Goal: Use online tool/utility: Utilize a website feature to perform a specific function

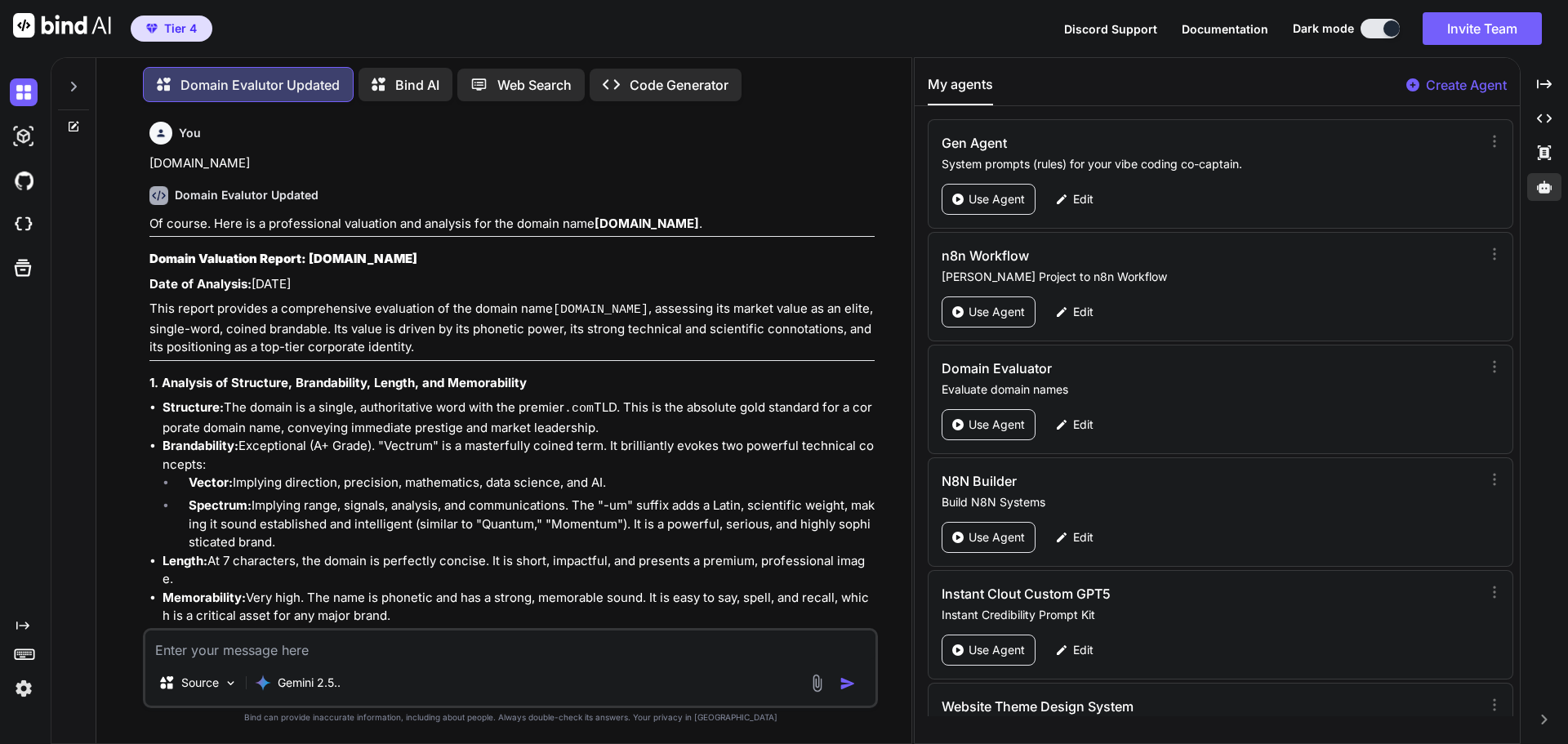
scroll to position [192, 0]
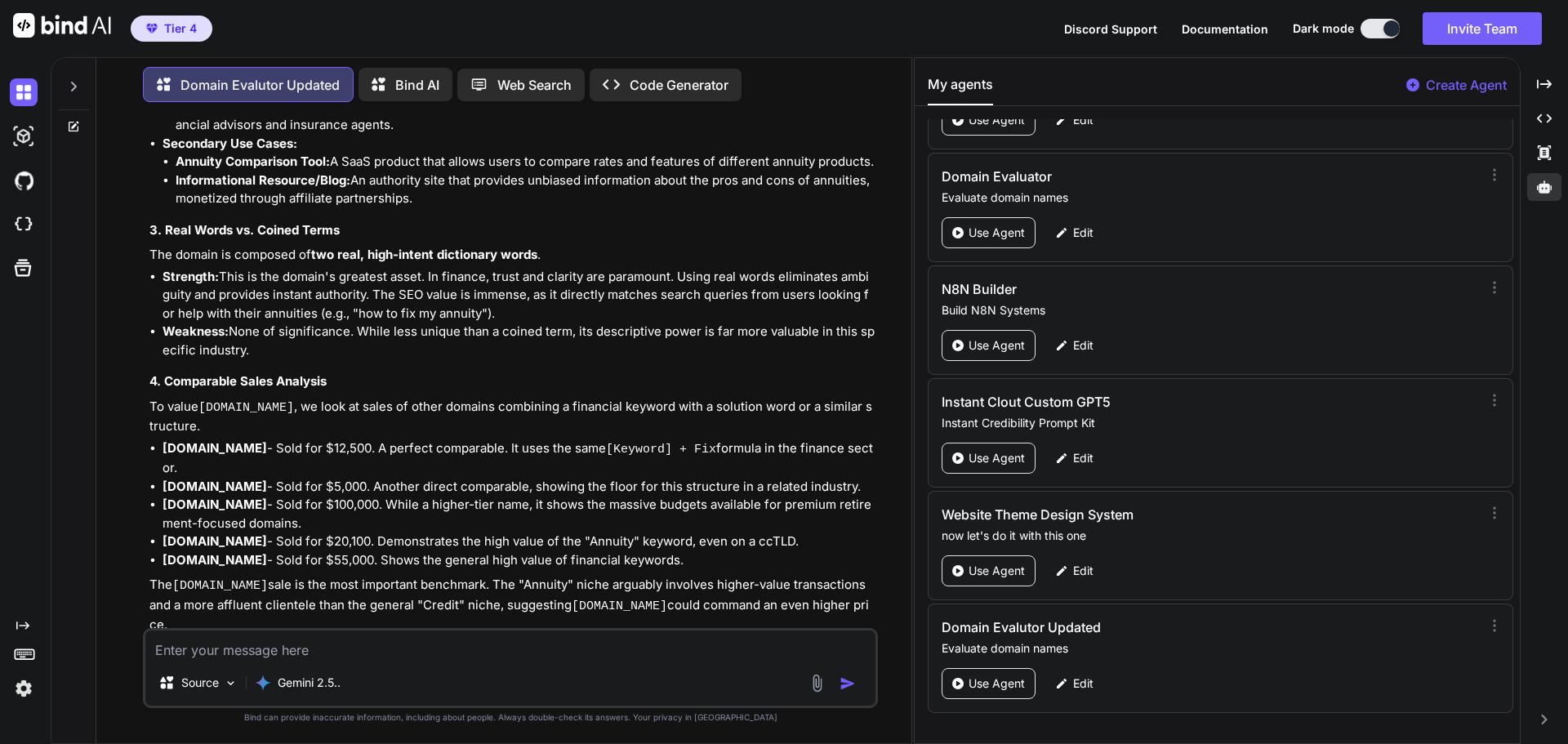
click at [234, 649] on textarea at bounding box center [510, 645] width 730 height 30
type textarea "[DOMAIN_NAME]"
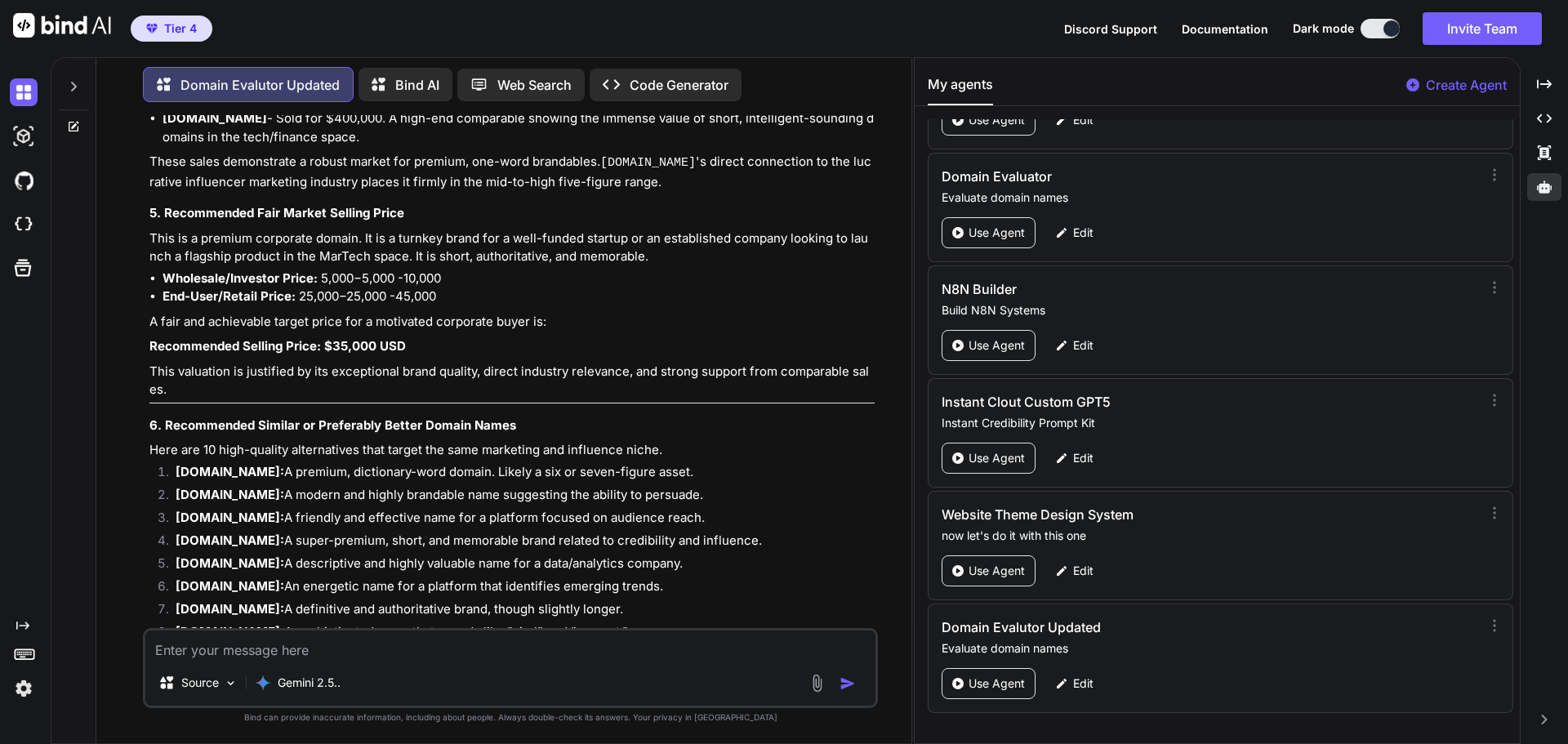
scroll to position [17966, 0]
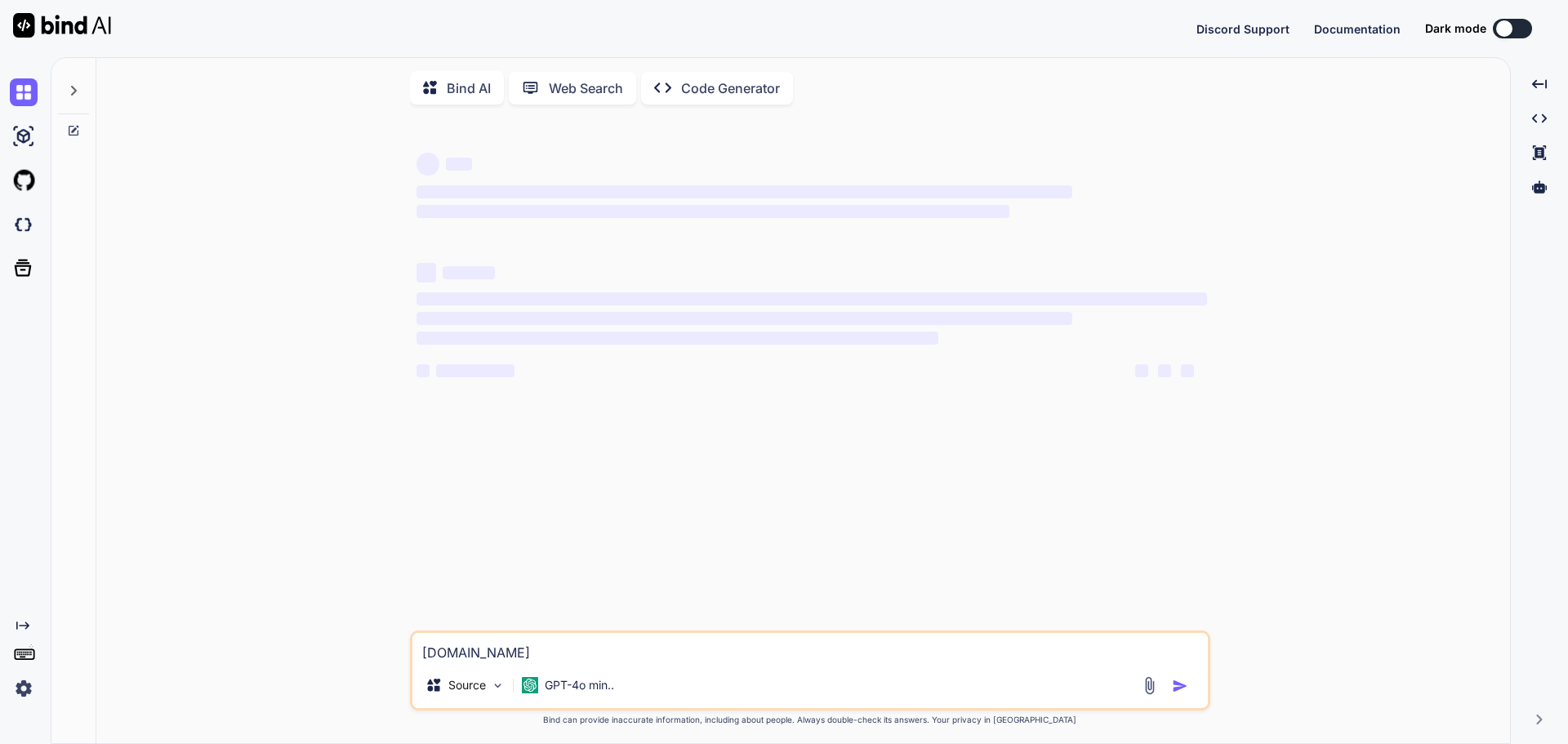
type textarea "x"
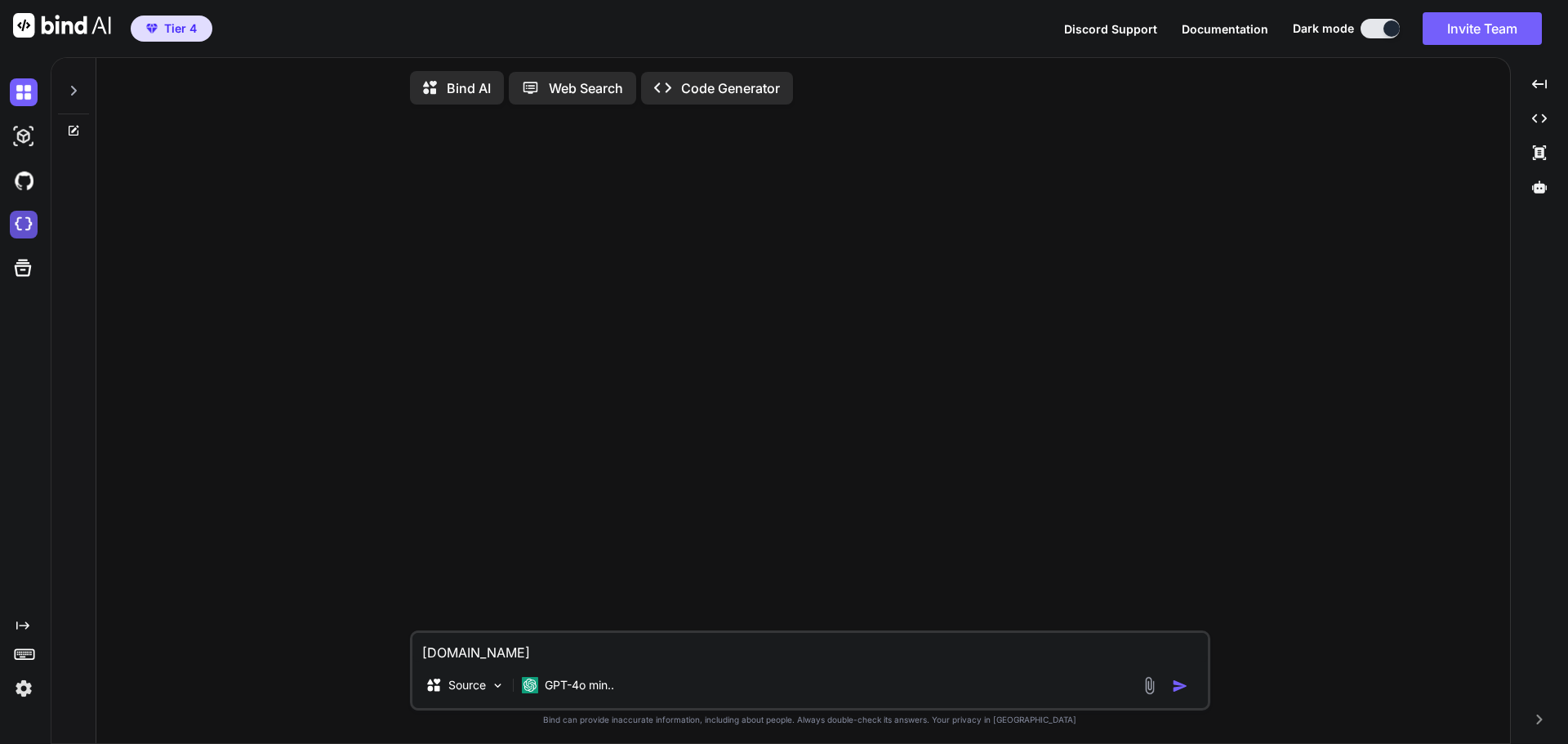
click at [25, 228] on img at bounding box center [24, 224] width 28 height 28
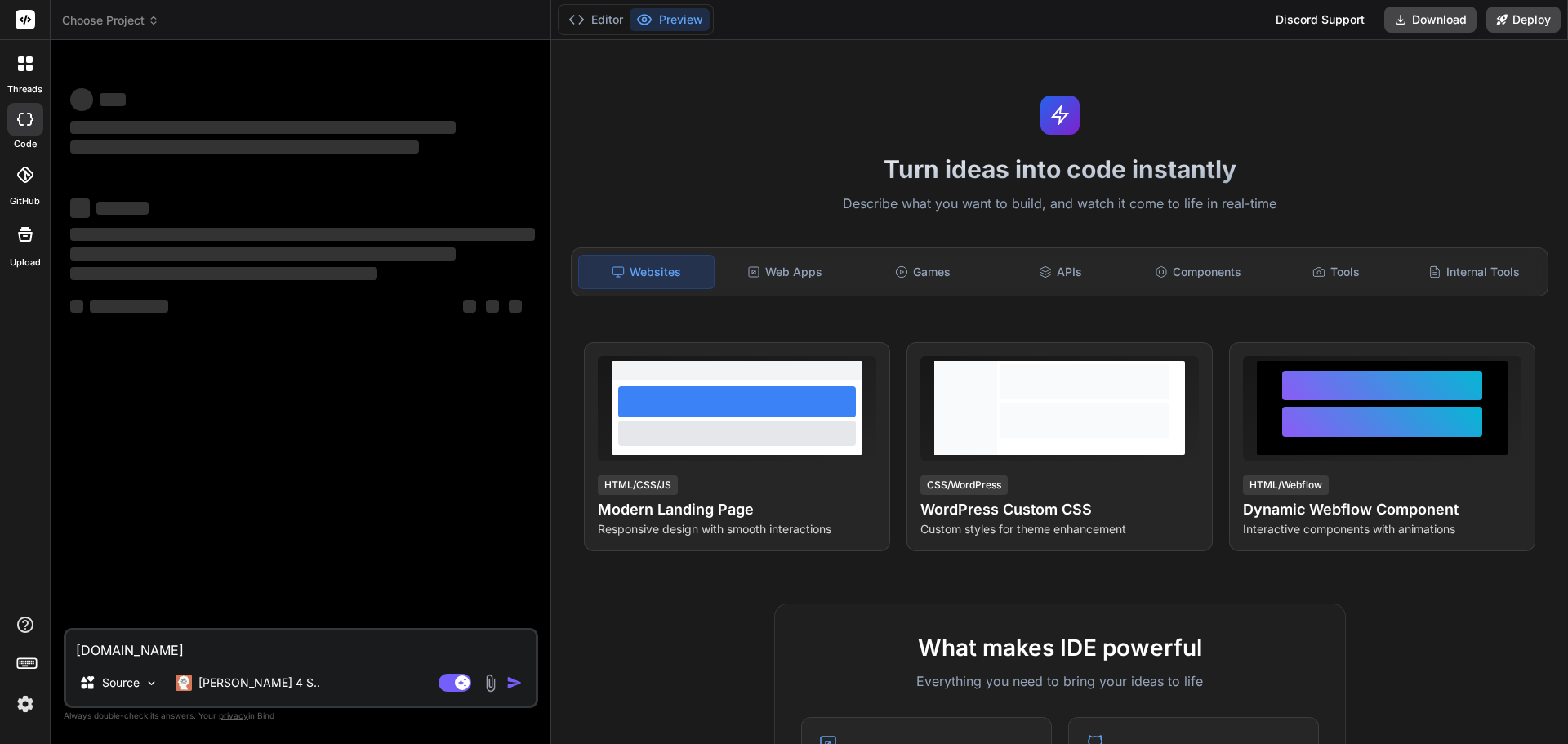
type textarea "x"
click at [156, 656] on textarea "[DOMAIN_NAME]" at bounding box center [300, 645] width 469 height 30
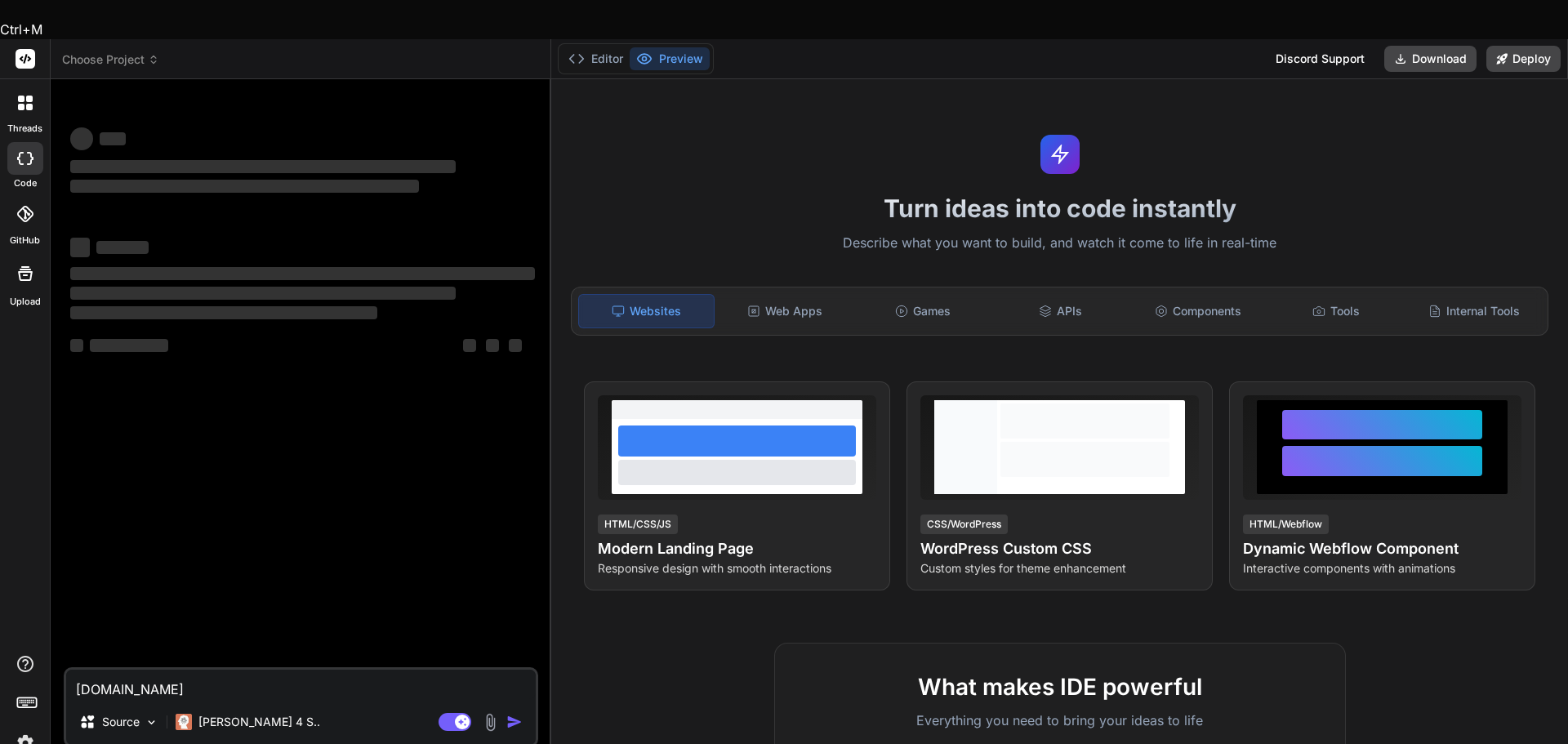
click at [156, 670] on textarea "[DOMAIN_NAME]" at bounding box center [300, 685] width 469 height 30
type textarea "x"
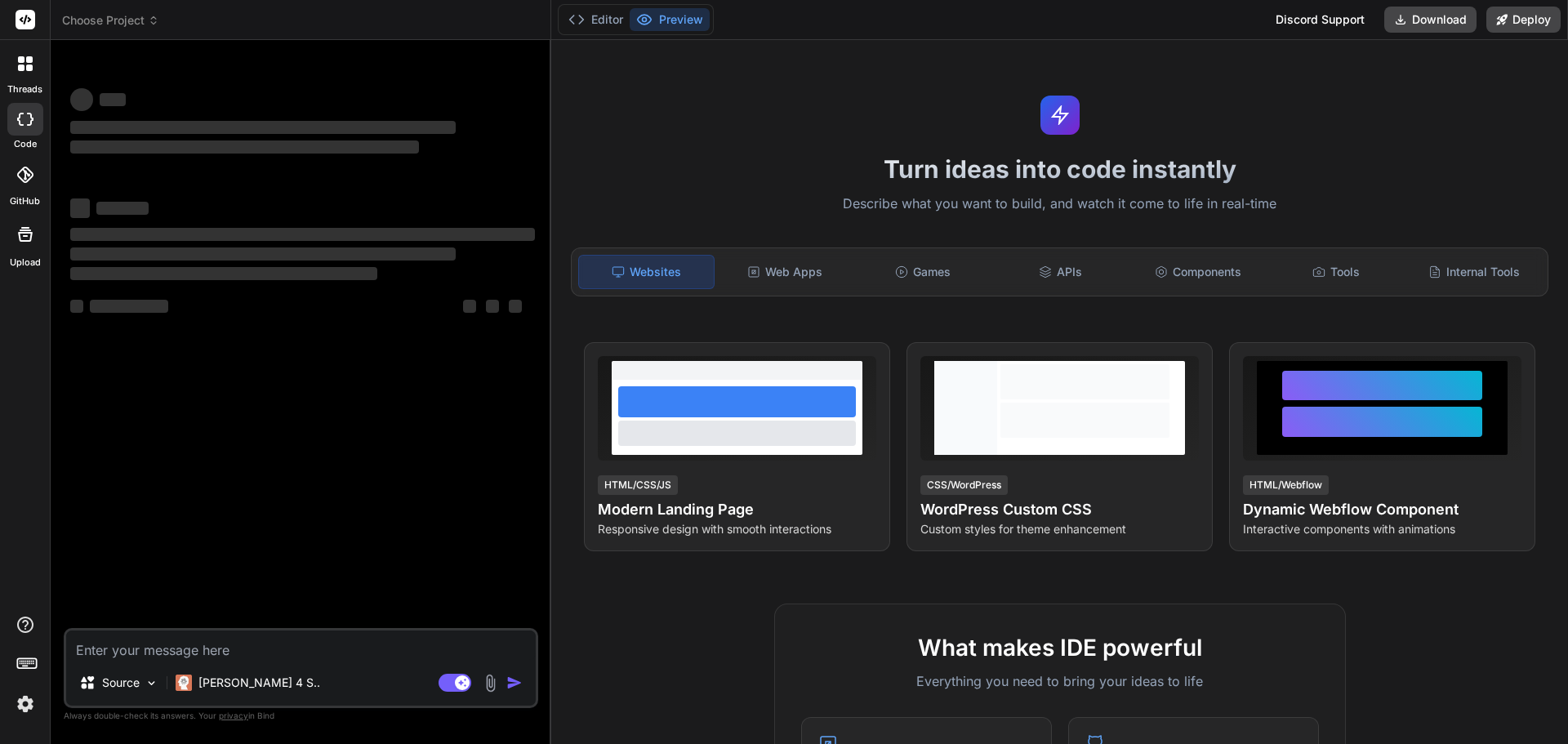
click at [23, 703] on img at bounding box center [26, 703] width 28 height 28
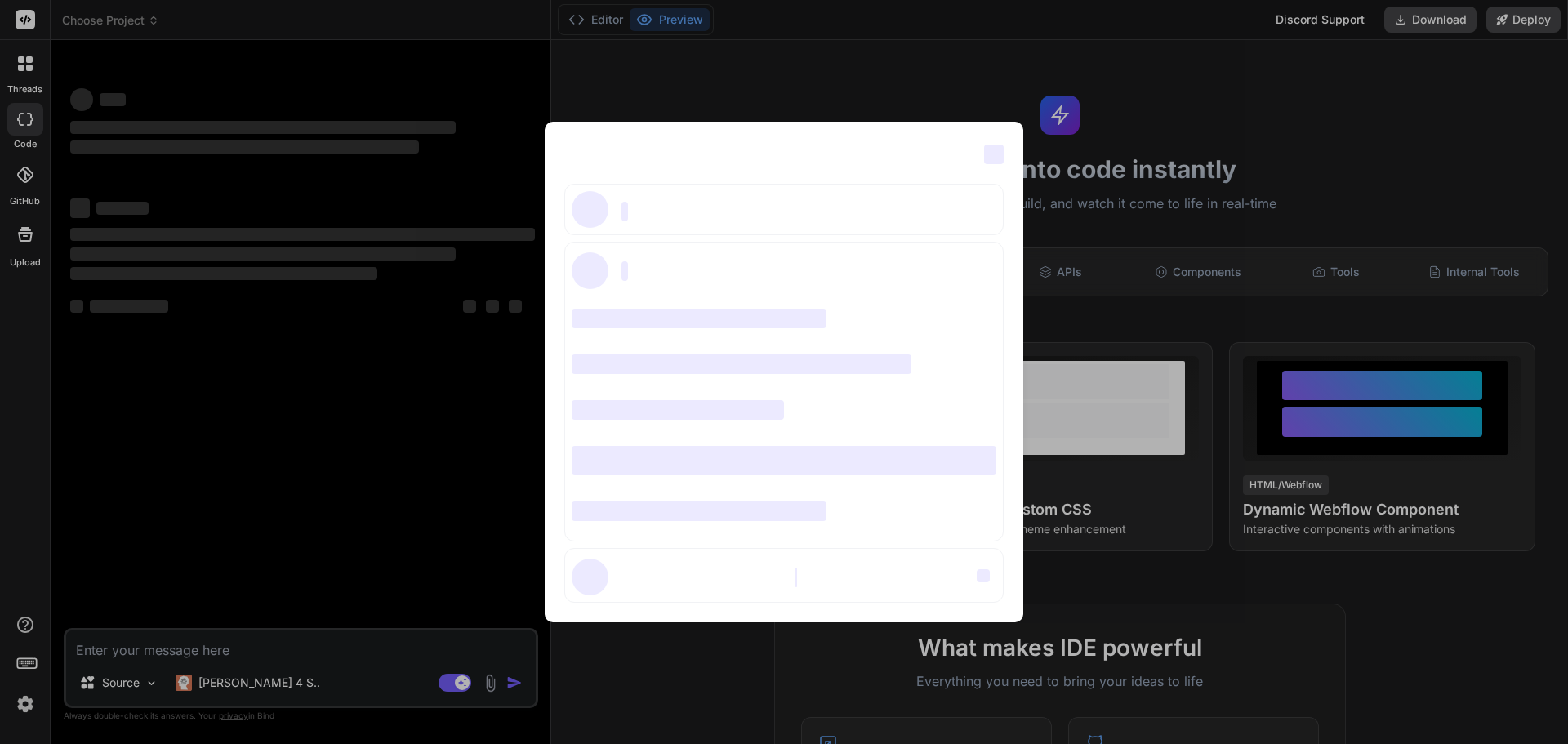
click at [321, 388] on div "‌ ‌ ‌ ‌ ‌ ‌ ‌ ‌ ‌ ‌ ‌ ‌ ‌ ‌ ‌" at bounding box center [784, 372] width 1568 height 744
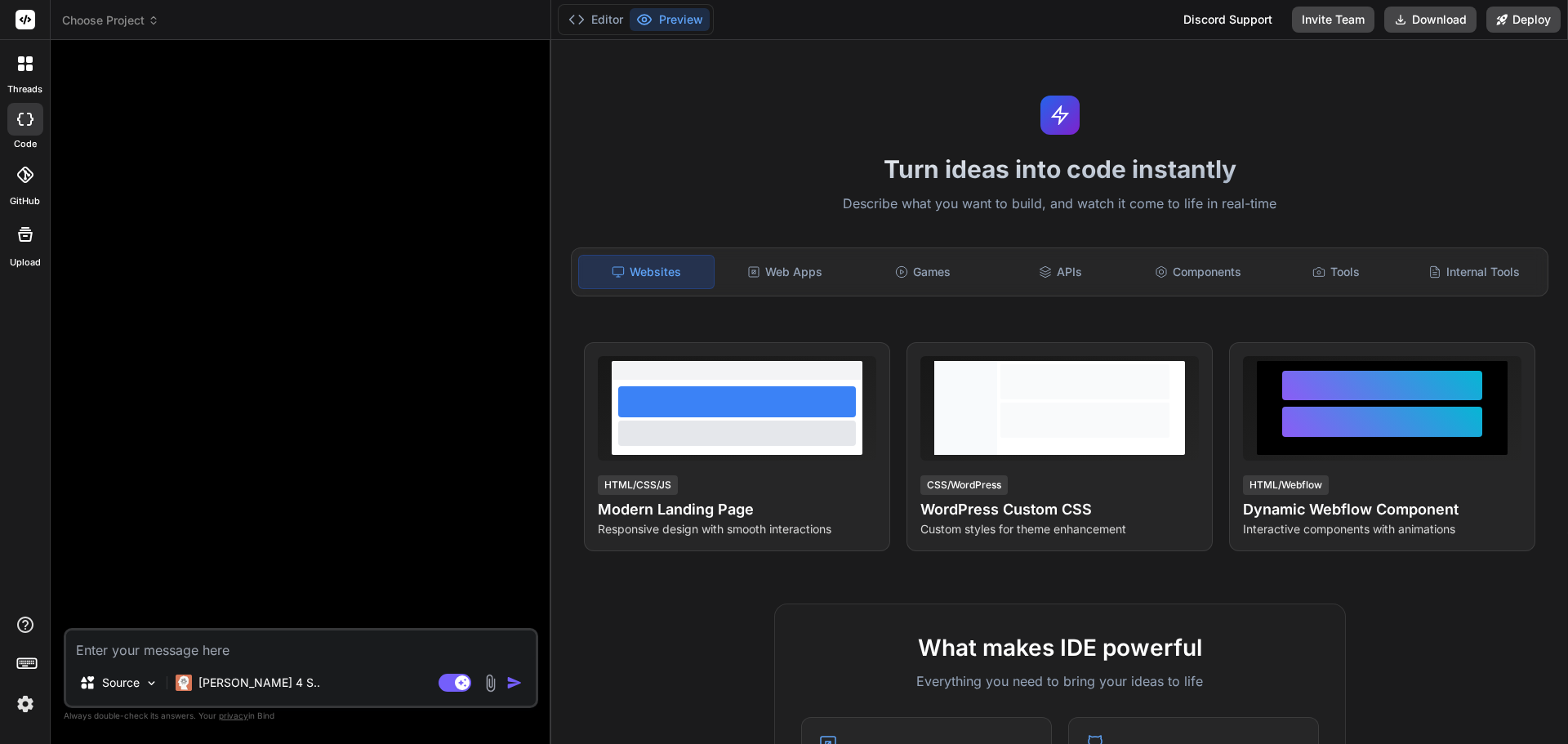
type textarea "x"
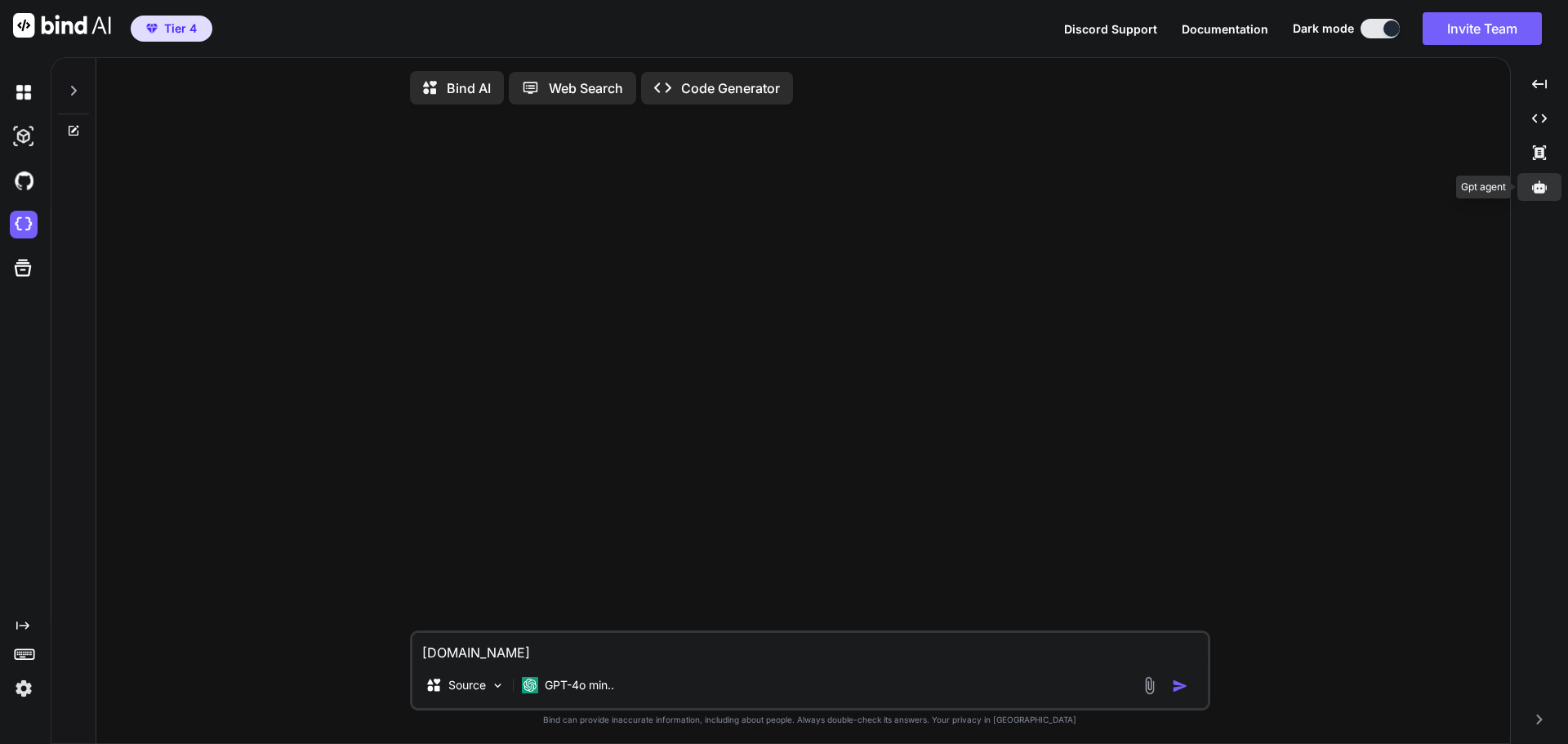
click at [1533, 190] on icon at bounding box center [1538, 187] width 15 height 15
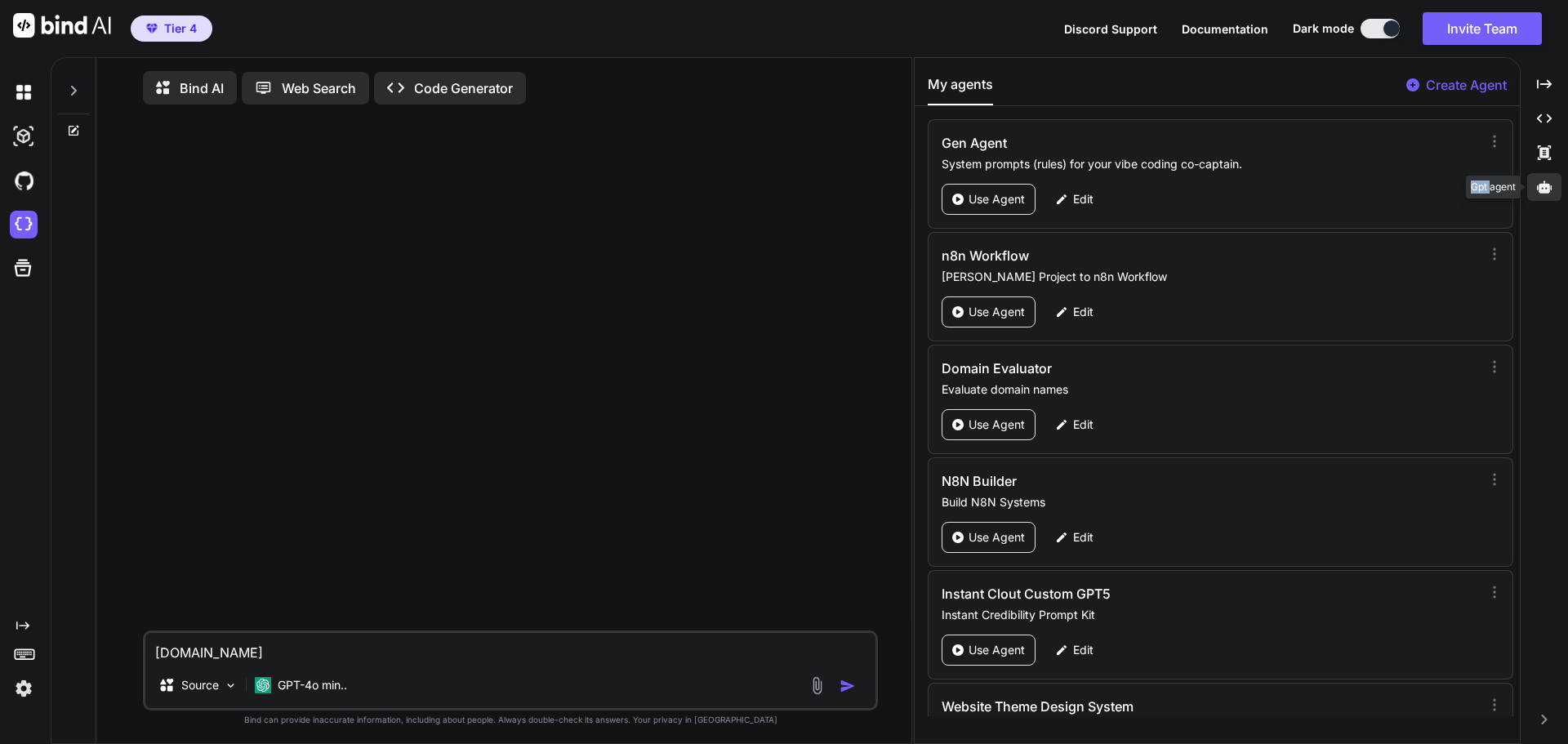
click at [1533, 190] on div at bounding box center [1543, 187] width 35 height 28
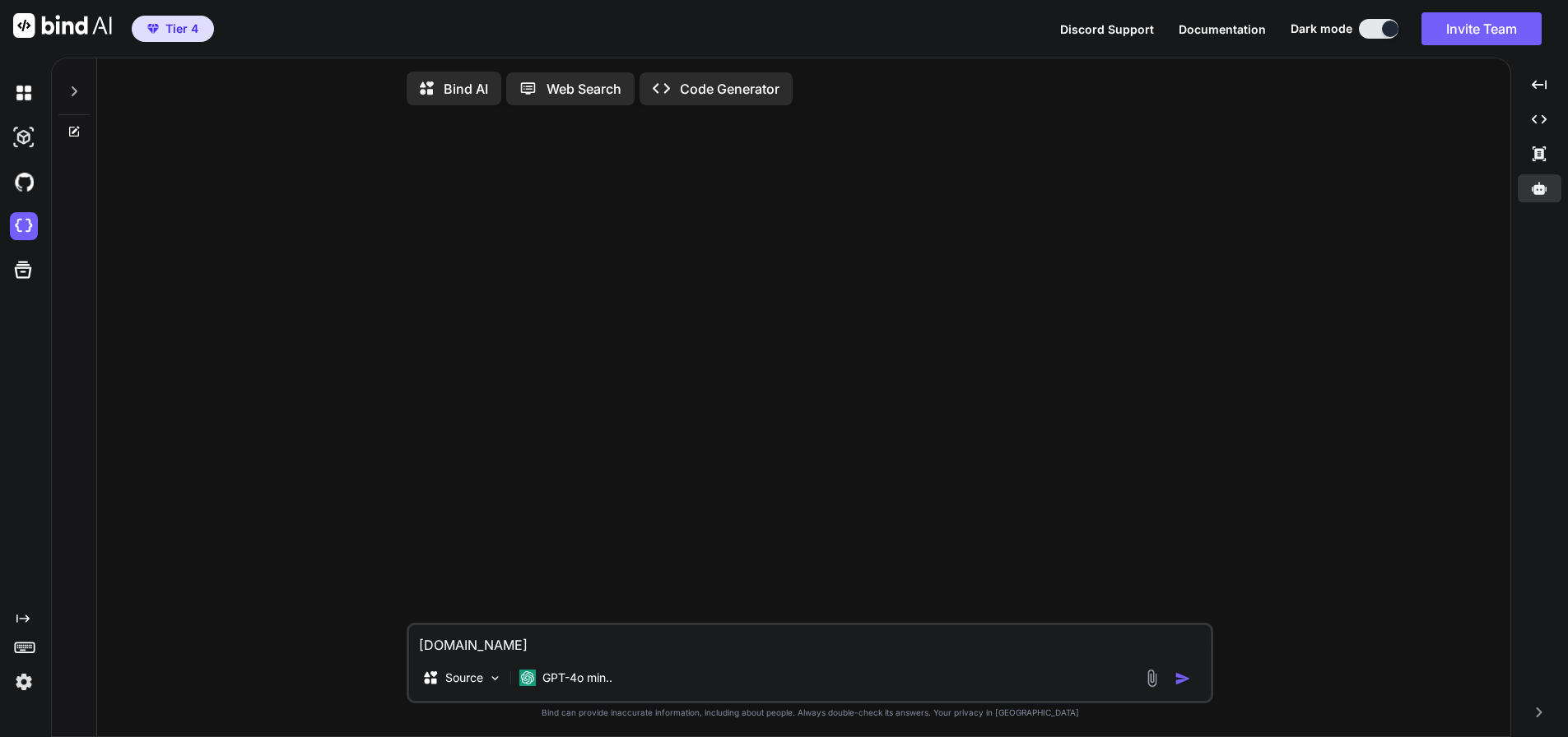
click at [1407, 293] on div "precisionceremics.com Source GPT-4o min.. Created with Bind Always check its an…" at bounding box center [811, 428] width 1401 height 620
click at [1538, 191] on icon at bounding box center [1539, 188] width 15 height 12
click at [1539, 194] on icon at bounding box center [1539, 188] width 15 height 12
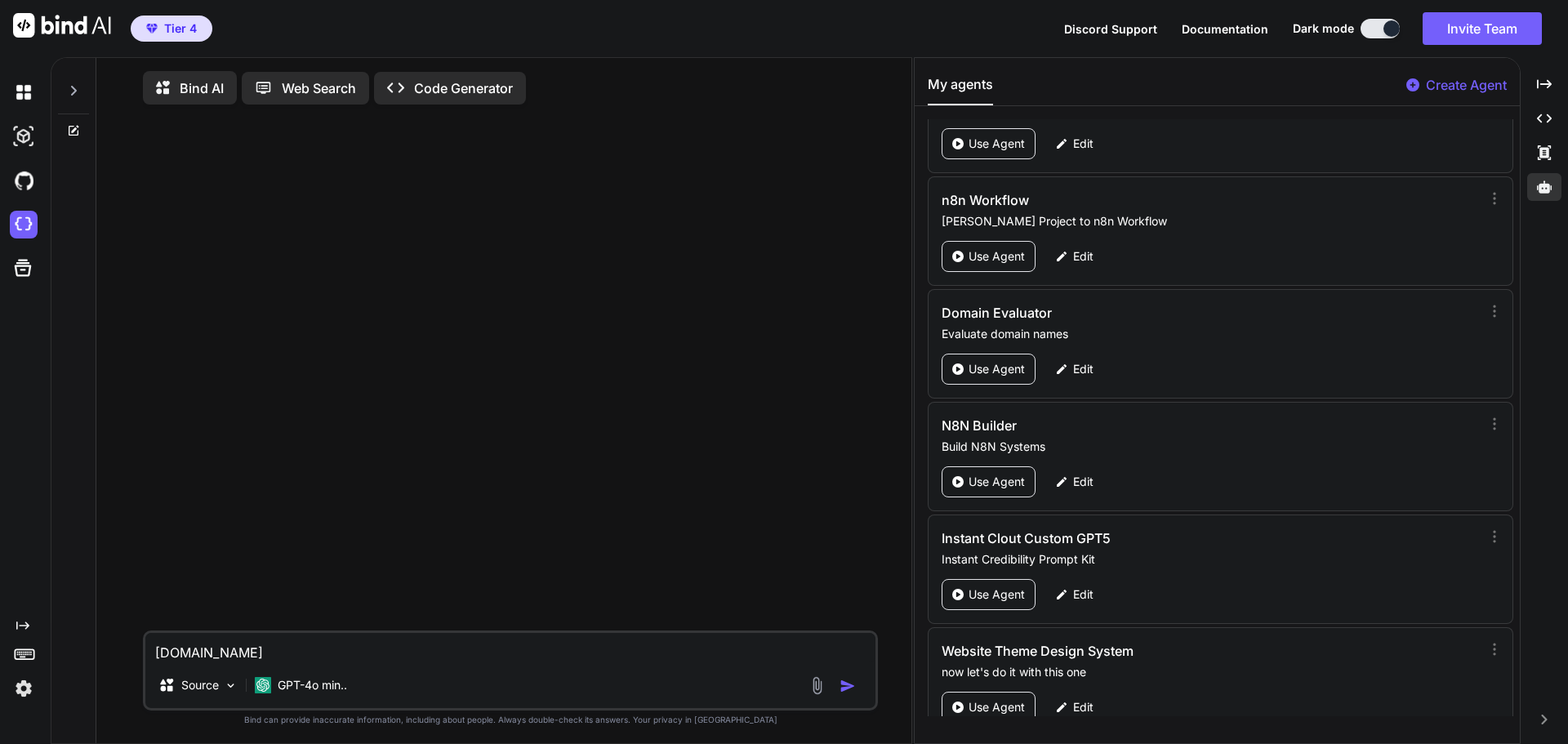
scroll to position [192, 0]
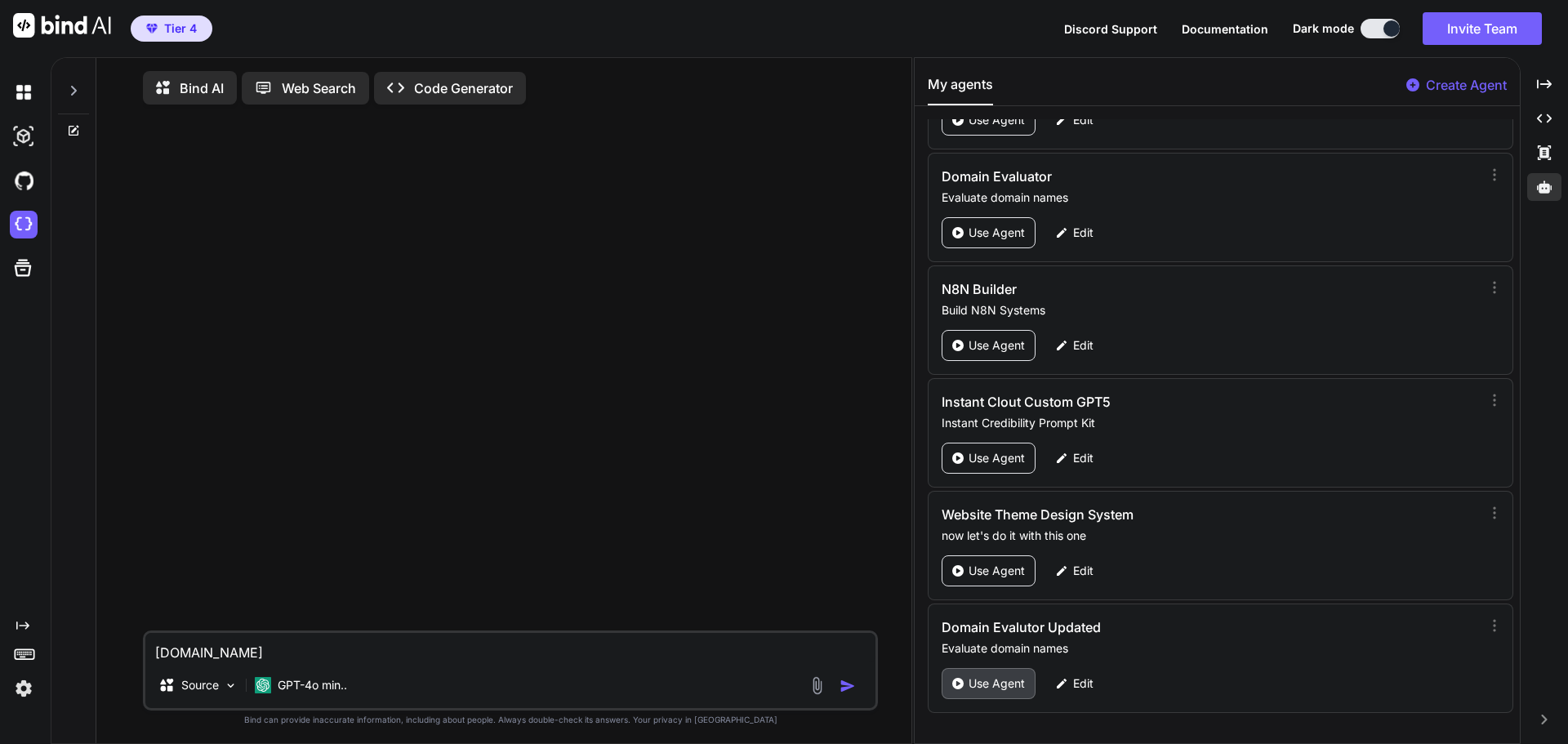
click at [992, 685] on p "Use Agent" at bounding box center [996, 683] width 56 height 17
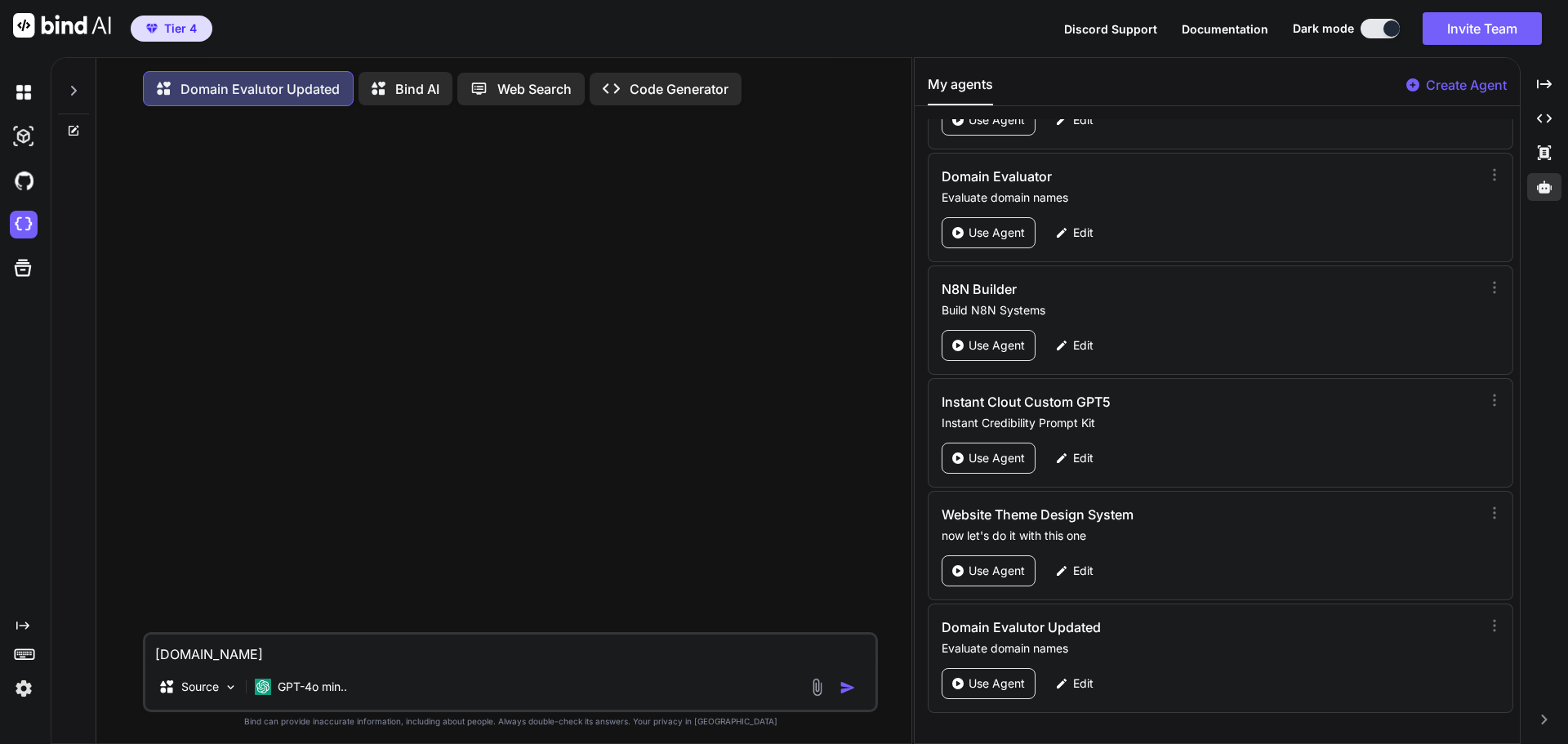
type textarea "x"
click at [267, 662] on textarea "[DOMAIN_NAME]" at bounding box center [510, 649] width 730 height 30
type textarea "PremierPorcelain.com"
click at [298, 690] on p "GPT-4o min.." at bounding box center [312, 687] width 69 height 17
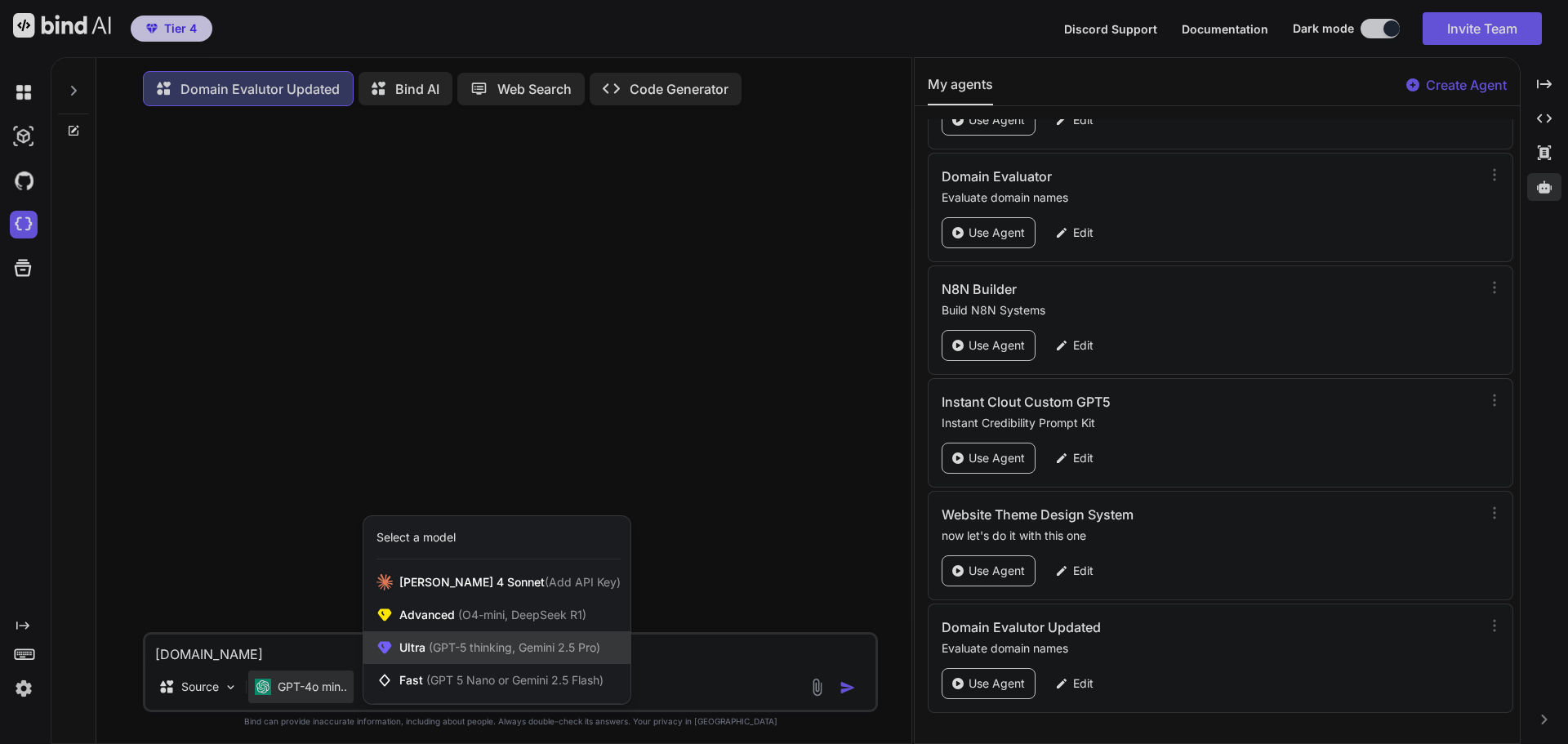
click at [426, 652] on span "(GPT-5 thinking, Gemini 2.5 Pro)" at bounding box center [513, 647] width 175 height 14
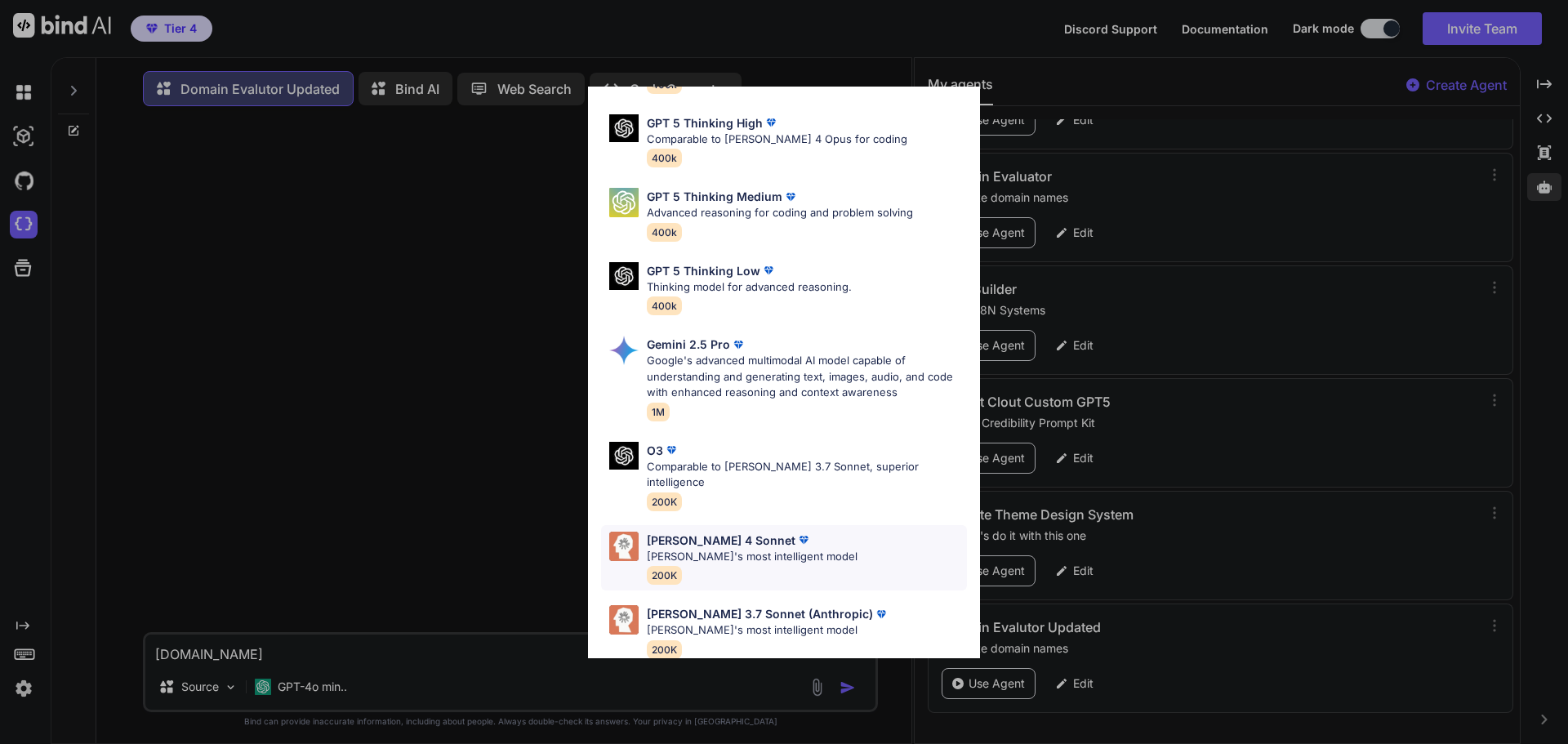
scroll to position [132, 0]
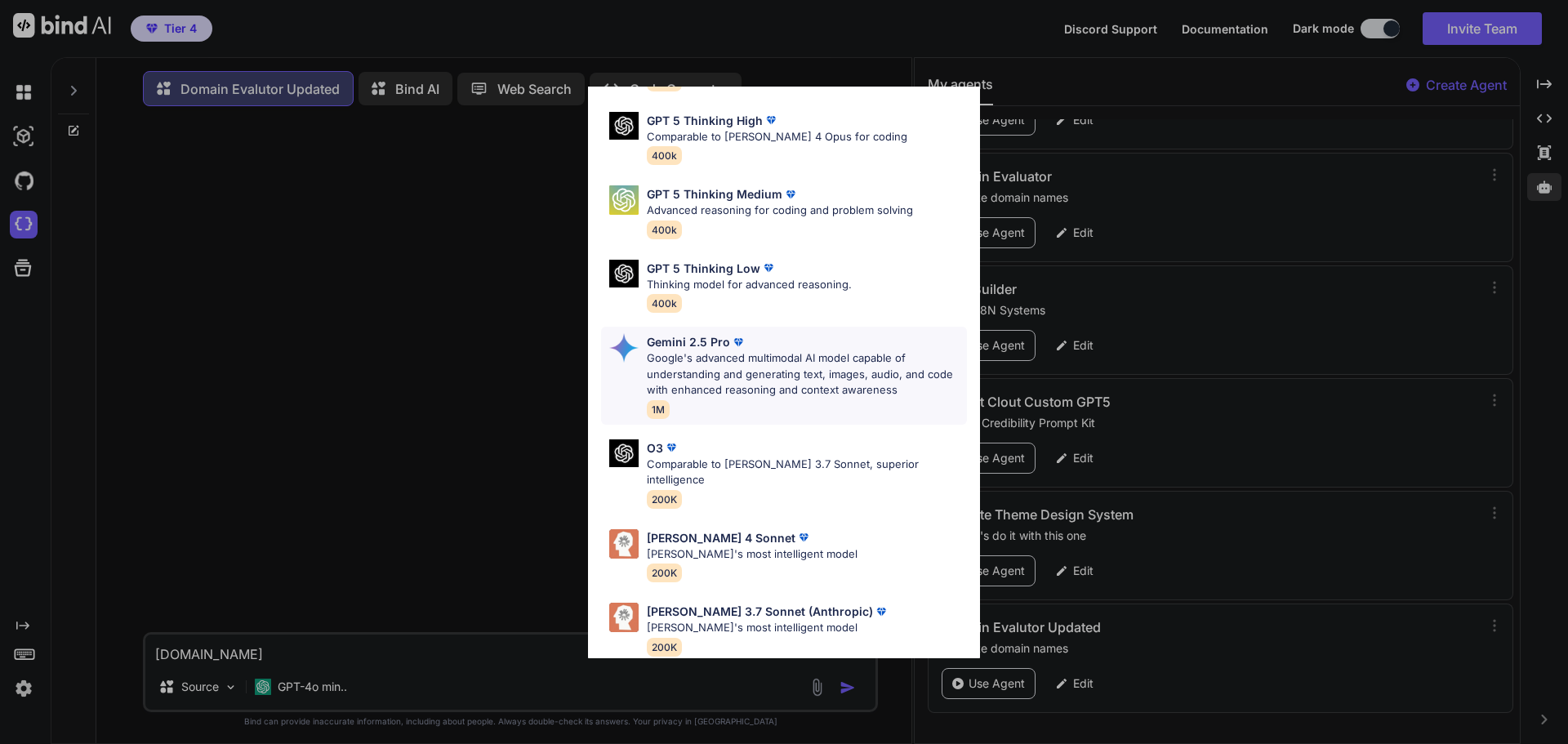
click at [758, 370] on p "Google's advanced multimodal AI model capable of understanding and generating t…" at bounding box center [807, 374] width 320 height 48
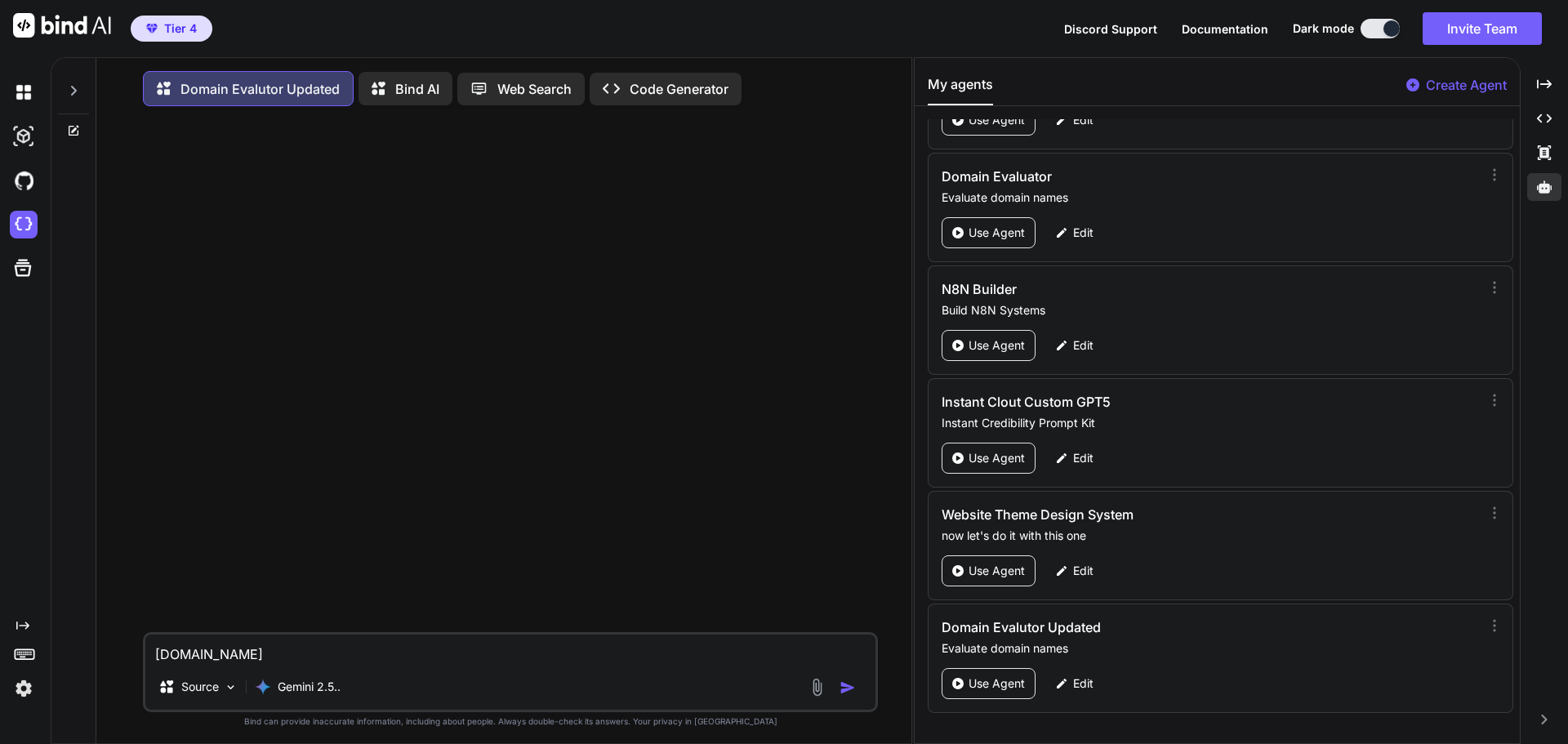
click at [848, 691] on img "button" at bounding box center [848, 688] width 17 height 17
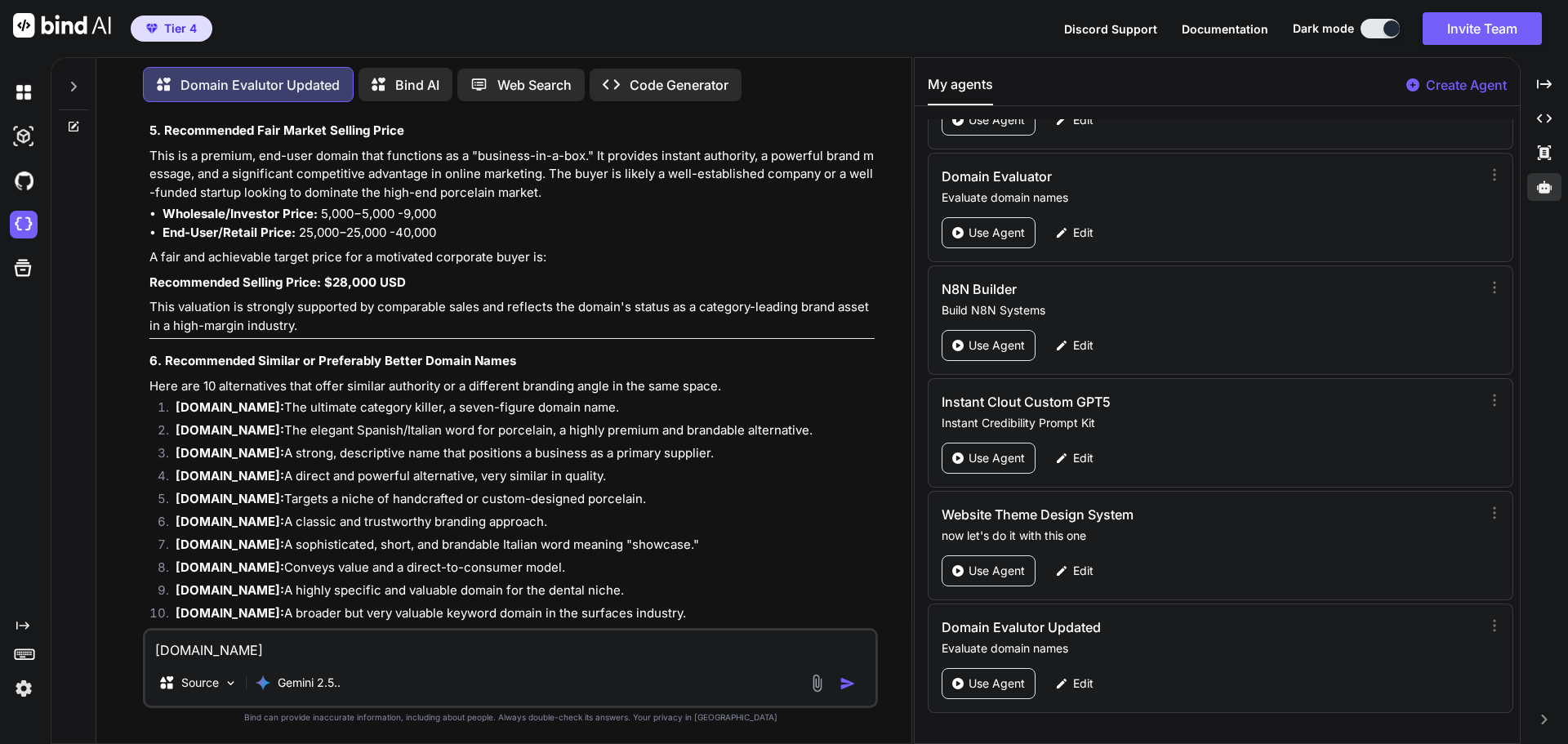
scroll to position [1145, 0]
drag, startPoint x: 301, startPoint y: 448, endPoint x: 179, endPoint y: 450, distance: 122.0
click at [179, 465] on strong "LuxuryPorcelain.com:" at bounding box center [230, 473] width 109 height 16
click at [178, 465] on strong "LuxuryPorcelain.com:" at bounding box center [230, 473] width 109 height 16
drag, startPoint x: 303, startPoint y: 448, endPoint x: 176, endPoint y: 450, distance: 127.0
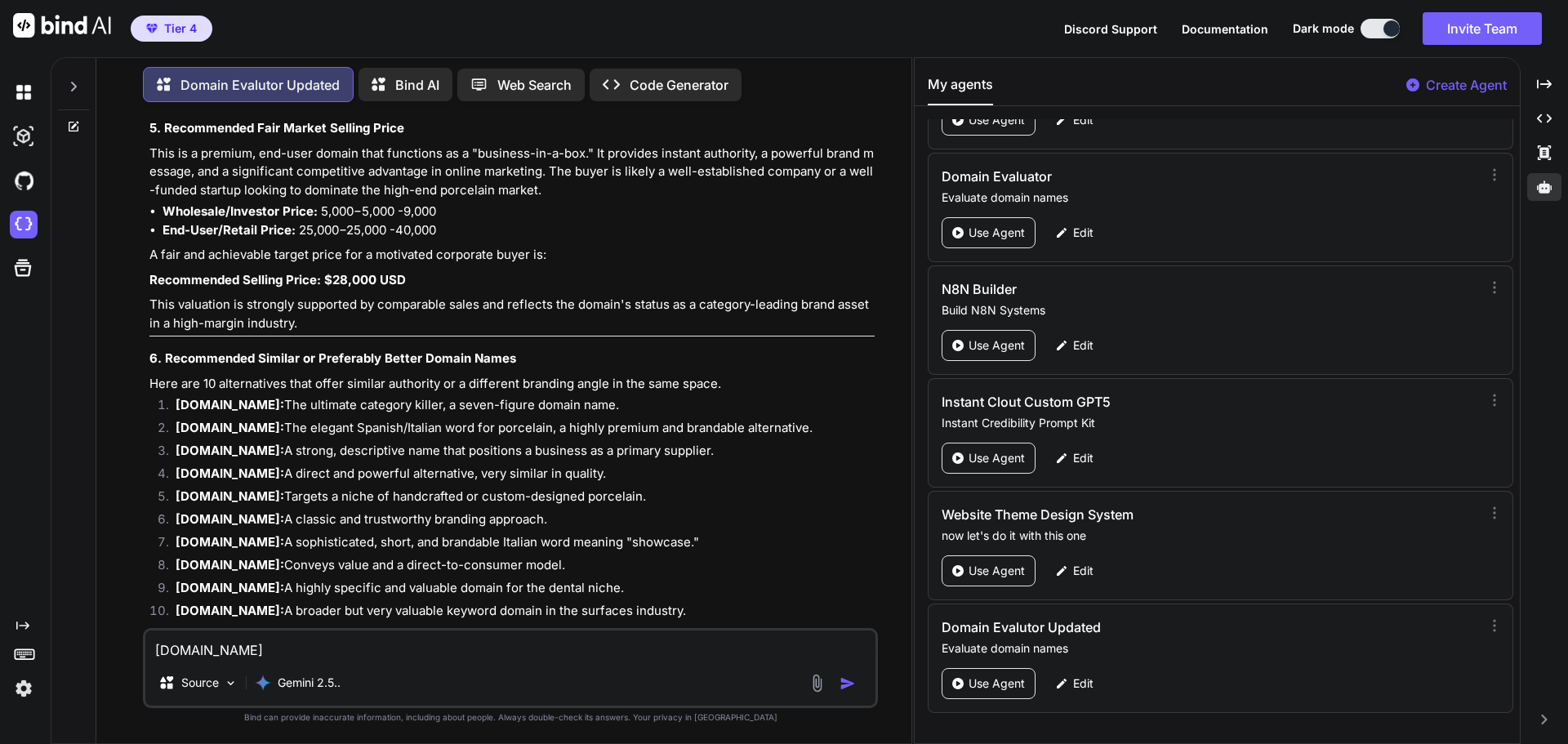
click at [176, 465] on strong "LuxuryPorcelain.com:" at bounding box center [230, 473] width 109 height 16
copy strong "LuxuryPorcelain.com"
